Goal: Transaction & Acquisition: Purchase product/service

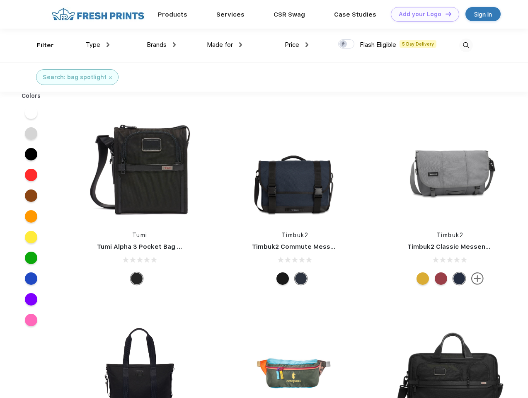
scroll to position [0, 0]
click at [422, 14] on link "Add your Logo Design Tool" at bounding box center [425, 14] width 68 height 15
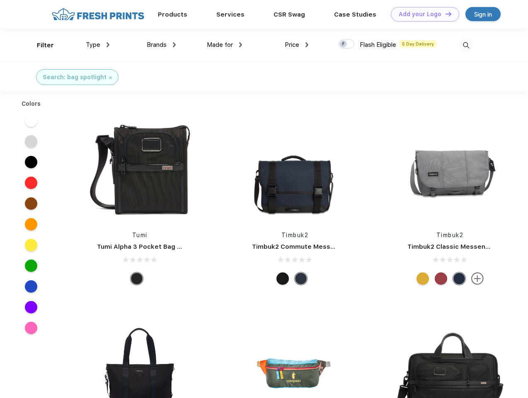
click at [0, 0] on div "Design Tool" at bounding box center [0, 0] width 0 height 0
click at [445, 14] on link "Add your Logo Design Tool" at bounding box center [425, 14] width 68 height 15
click at [40, 45] on div "Filter" at bounding box center [45, 46] width 17 height 10
click at [98, 45] on span "Type" at bounding box center [93, 44] width 15 height 7
click at [161, 45] on span "Brands" at bounding box center [157, 44] width 20 height 7
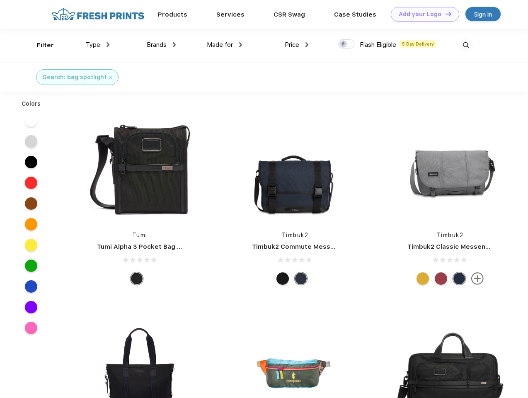
click at [225, 45] on span "Made for" at bounding box center [220, 44] width 26 height 7
click at [297, 45] on span "Price" at bounding box center [292, 44] width 15 height 7
click at [347, 44] on div at bounding box center [346, 43] width 16 height 9
click at [344, 44] on input "checkbox" at bounding box center [340, 41] width 5 height 5
click at [466, 45] on img at bounding box center [466, 46] width 14 height 14
